Goal: Navigation & Orientation: Find specific page/section

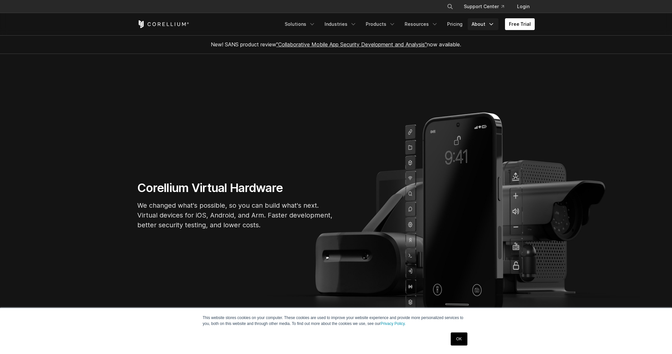
click at [483, 23] on link "About" at bounding box center [482, 24] width 31 height 12
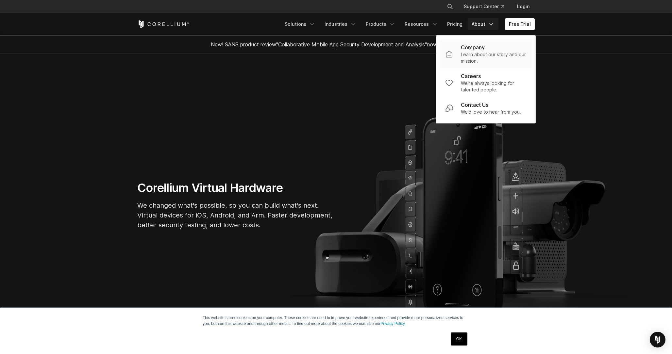
click at [479, 47] on p "Company" at bounding box center [473, 47] width 24 height 8
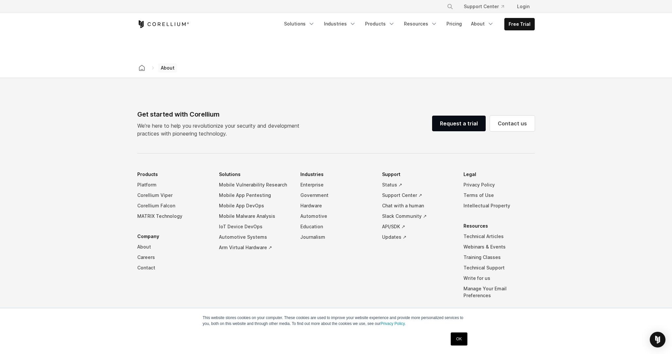
scroll to position [1049, 0]
click at [141, 261] on link "Contact" at bounding box center [172, 266] width 71 height 10
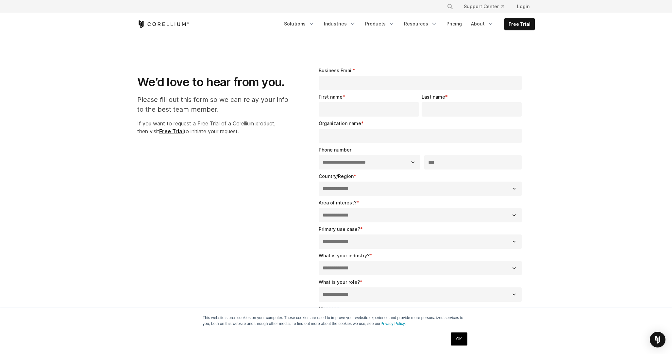
select select "**"
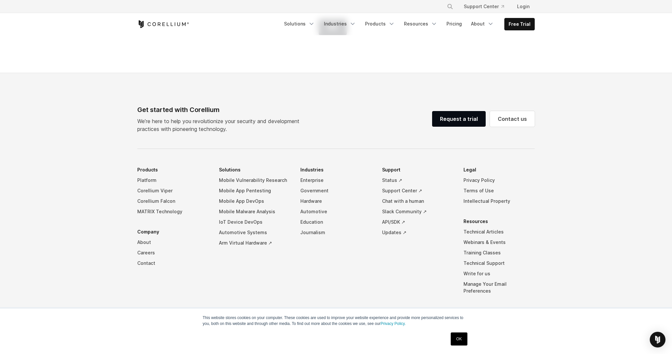
scroll to position [404, 0]
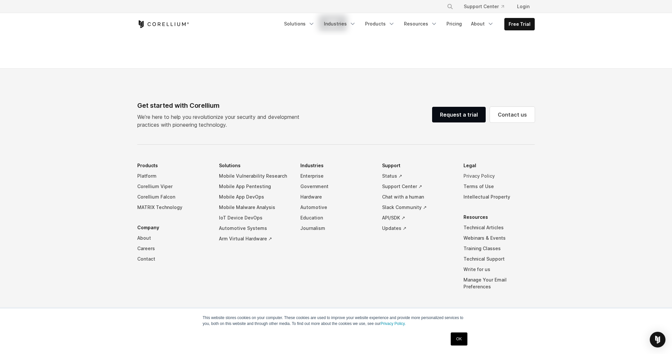
click at [474, 174] on link "Privacy Policy" at bounding box center [498, 176] width 71 height 10
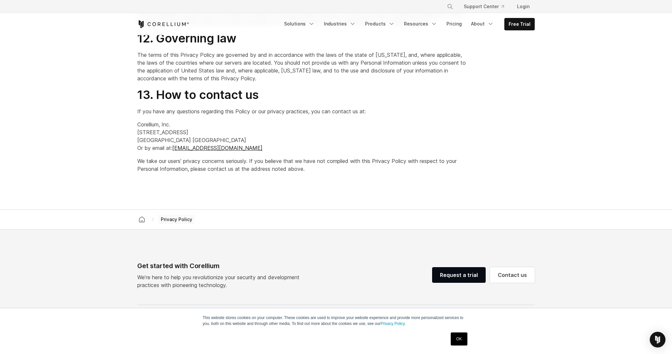
scroll to position [1898, 0]
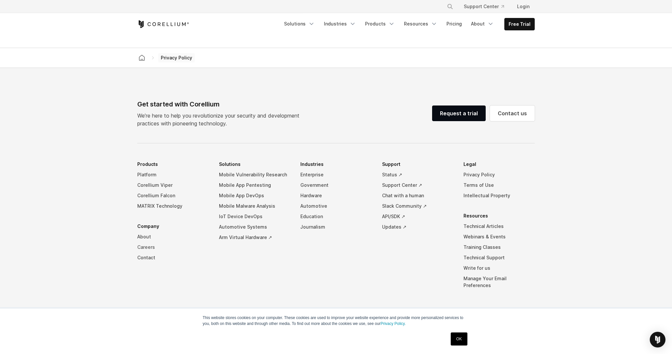
click at [143, 247] on link "Careers" at bounding box center [172, 247] width 71 height 10
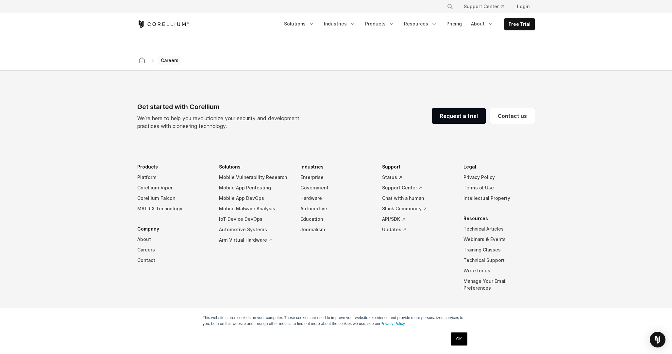
scroll to position [543, 0]
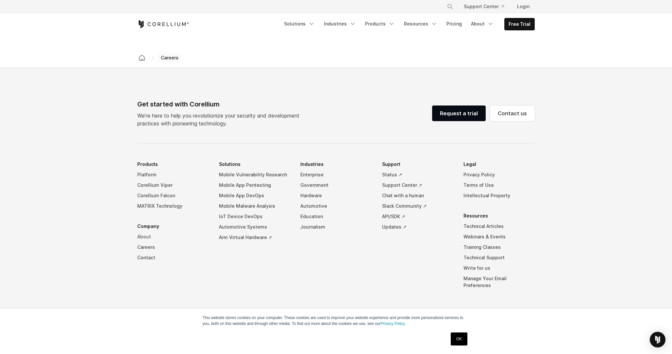
click at [143, 235] on link "About" at bounding box center [172, 237] width 71 height 10
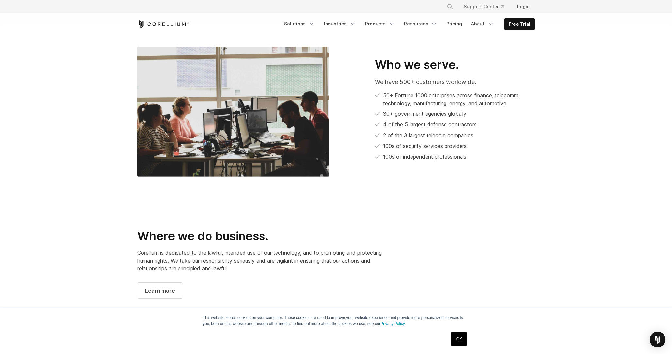
scroll to position [350, 0]
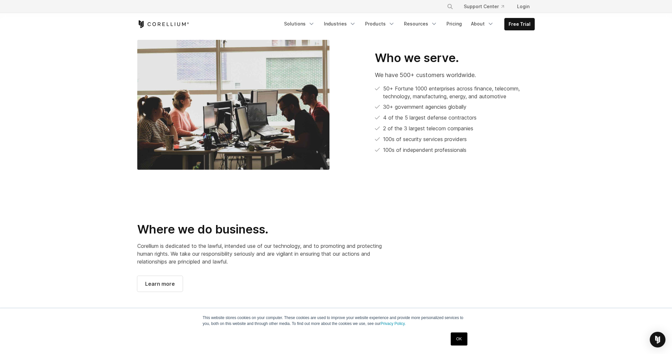
click at [279, 181] on section "Who we serve. We have 500+ customers worldwide. 50+ Fortune 1000 enterprises ac…" at bounding box center [336, 105] width 672 height 172
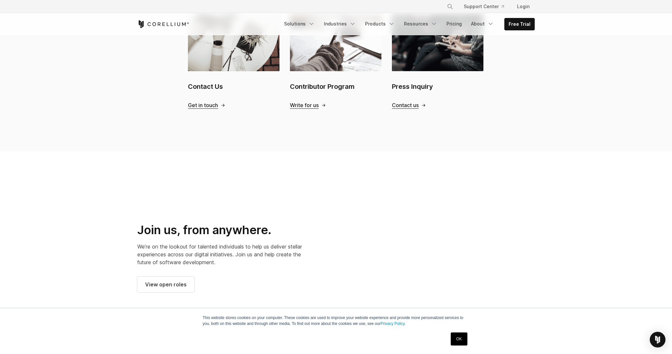
scroll to position [739, 0]
